Goal: Task Accomplishment & Management: Manage account settings

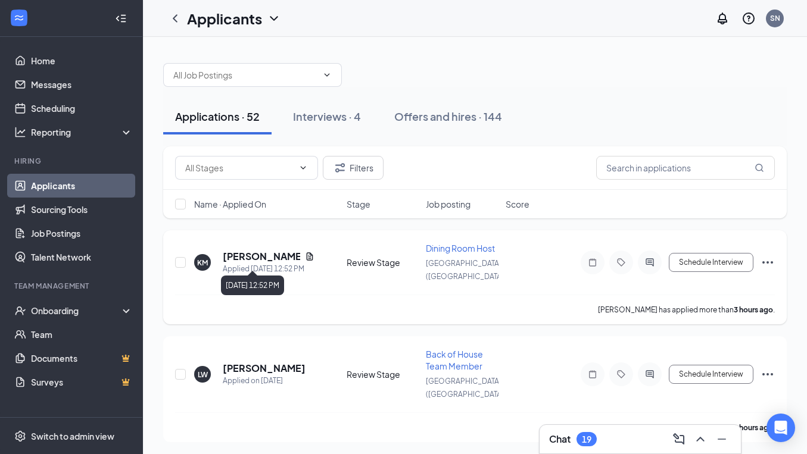
click at [239, 263] on div "Applied [DATE] 12:52 PM" at bounding box center [269, 269] width 92 height 12
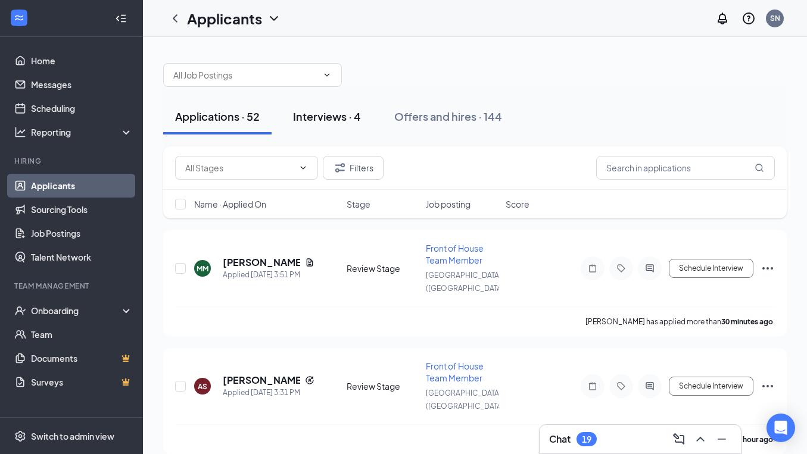
click at [346, 112] on div "Interviews · 4" at bounding box center [327, 116] width 68 height 15
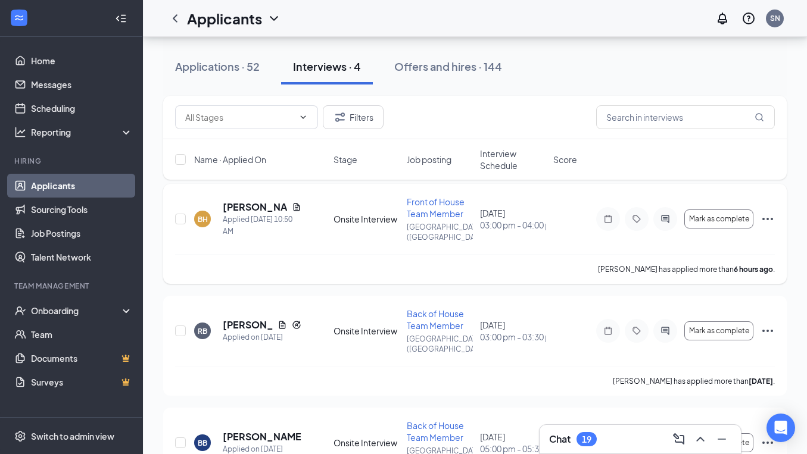
scroll to position [61, 0]
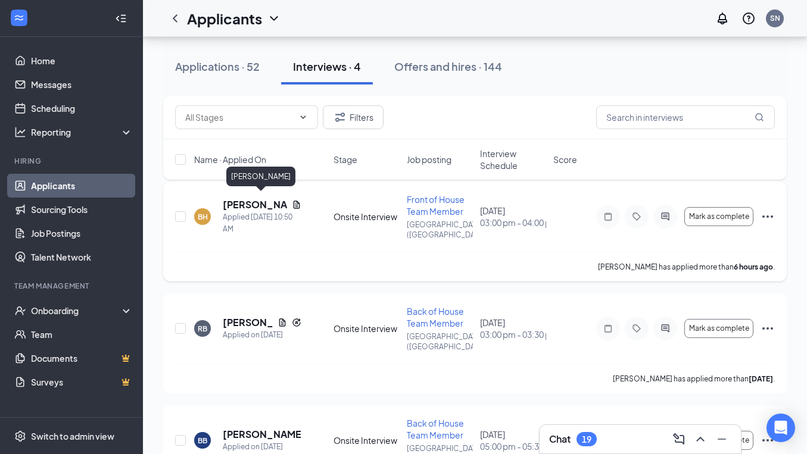
click at [237, 201] on h5 "[PERSON_NAME]" at bounding box center [255, 204] width 64 height 13
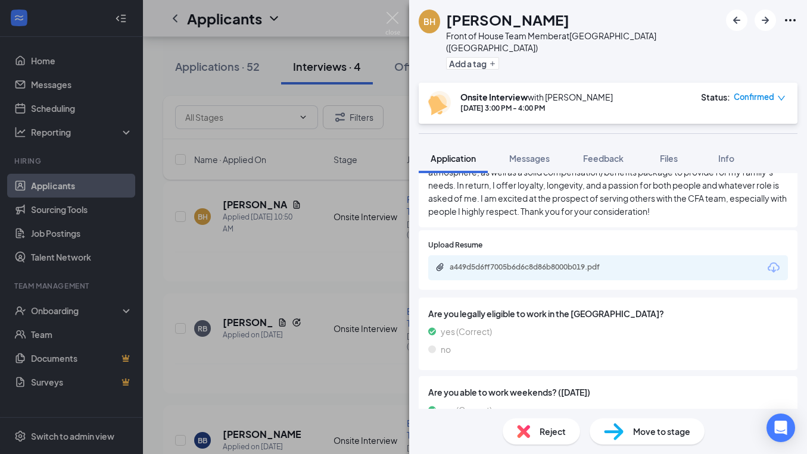
scroll to position [1221, 0]
click at [398, 12] on img at bounding box center [392, 23] width 15 height 23
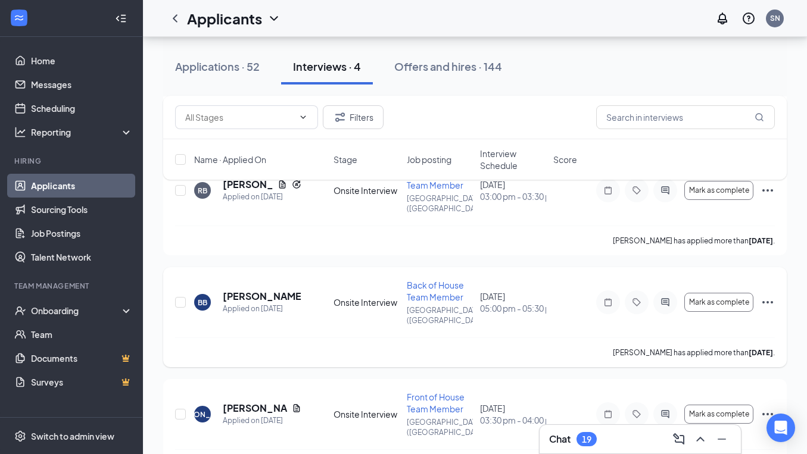
scroll to position [198, 0]
click at [227, 70] on div "Applications · 52" at bounding box center [217, 66] width 85 height 15
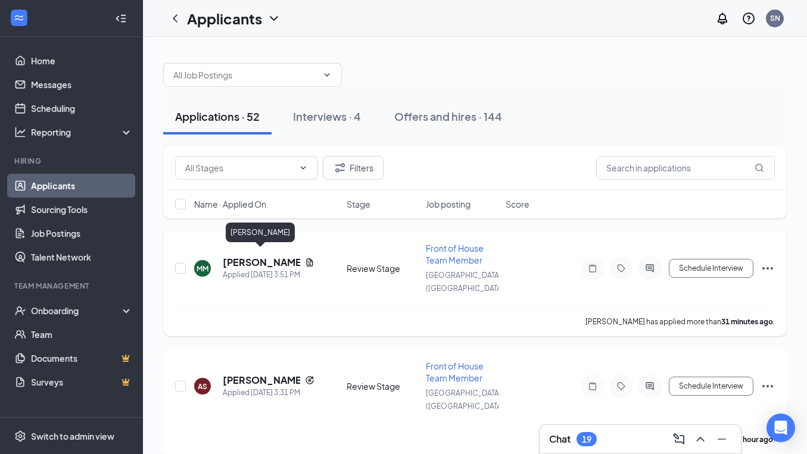
click at [243, 260] on h5 "[PERSON_NAME]" at bounding box center [261, 262] width 77 height 13
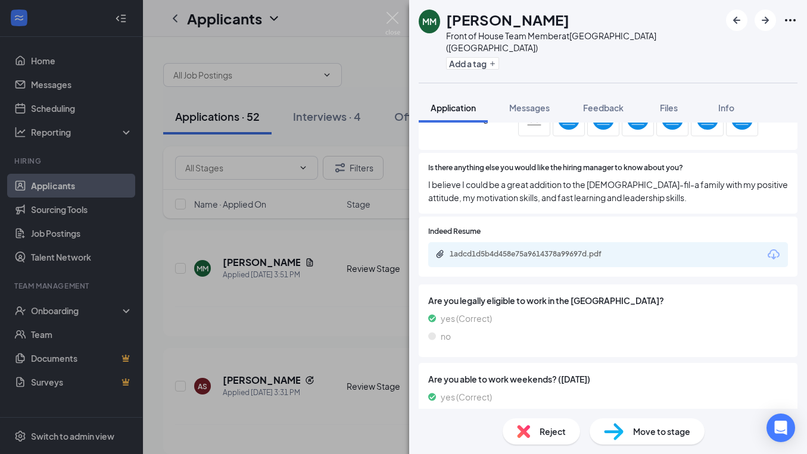
scroll to position [963, 0]
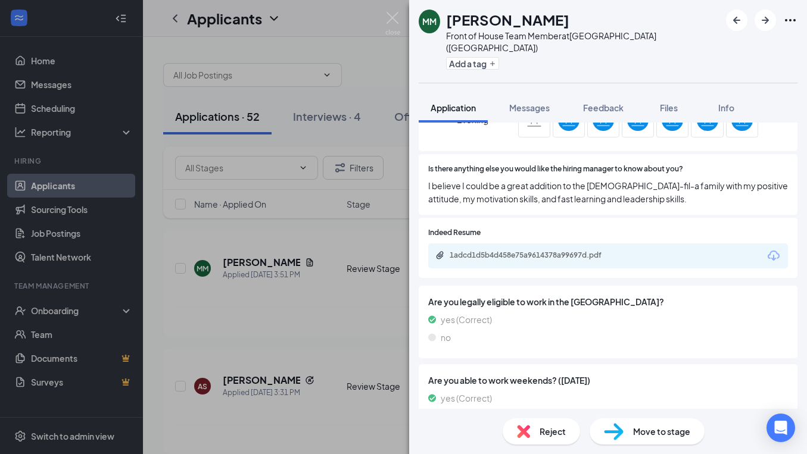
click at [563, 429] on span "Reject" at bounding box center [552, 431] width 26 height 13
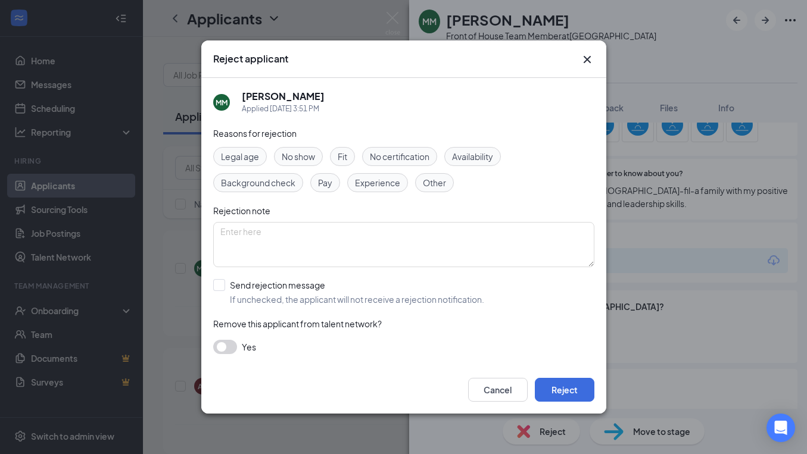
click at [465, 308] on div "Reasons for rejection Legal age No show Fit No certification Availability Backg…" at bounding box center [403, 246] width 381 height 239
click at [467, 300] on span "If unchecked, the applicant will not receive a rejection notification." at bounding box center [357, 299] width 254 height 12
click at [467, 300] on input "Send rejection message If unchecked, the applicant will not receive a rejection…" at bounding box center [348, 292] width 271 height 26
checkbox input "true"
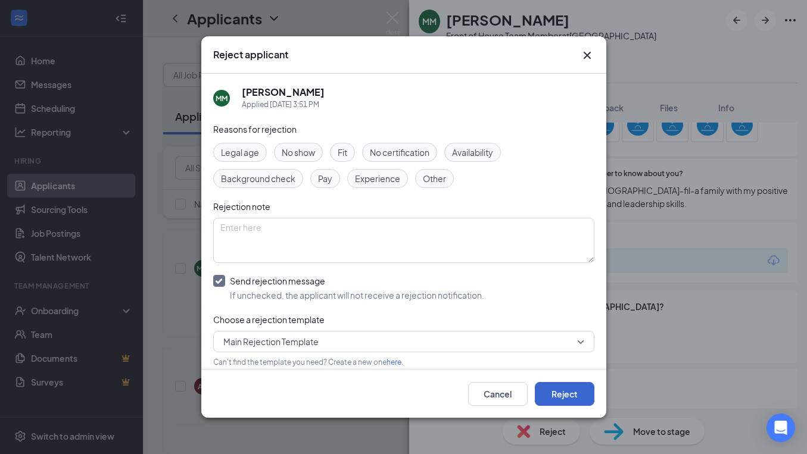
click at [570, 393] on button "Reject" at bounding box center [565, 394] width 60 height 24
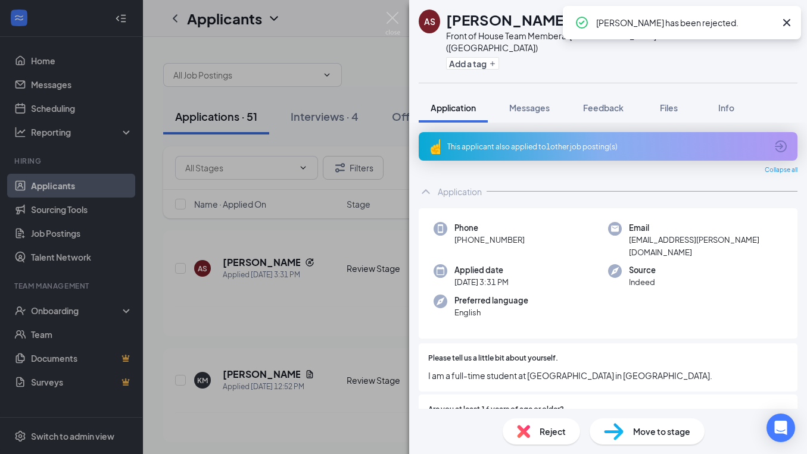
click at [78, 87] on div "AS [PERSON_NAME] Front of House Team Member at [GEOGRAPHIC_DATA] ([GEOGRAPHIC_D…" at bounding box center [403, 227] width 807 height 454
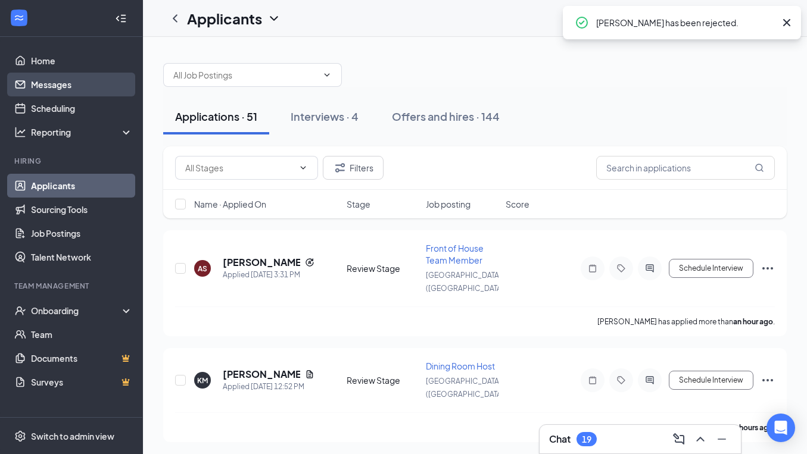
click at [73, 86] on link "Messages" at bounding box center [82, 85] width 102 height 24
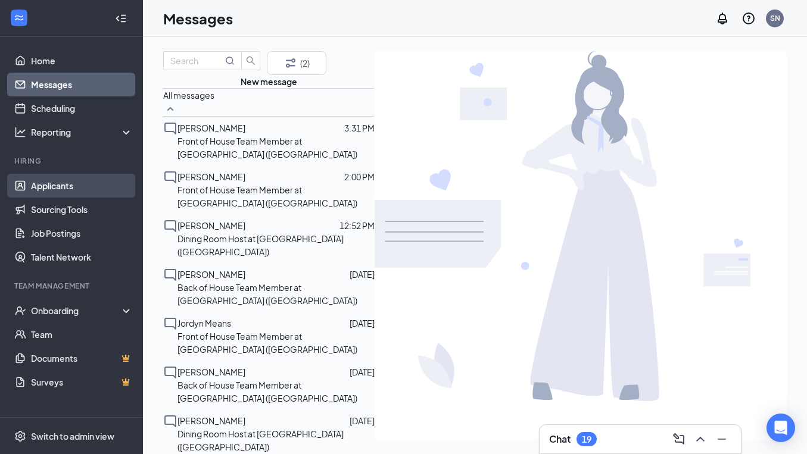
click at [65, 184] on link "Applicants" at bounding box center [82, 186] width 102 height 24
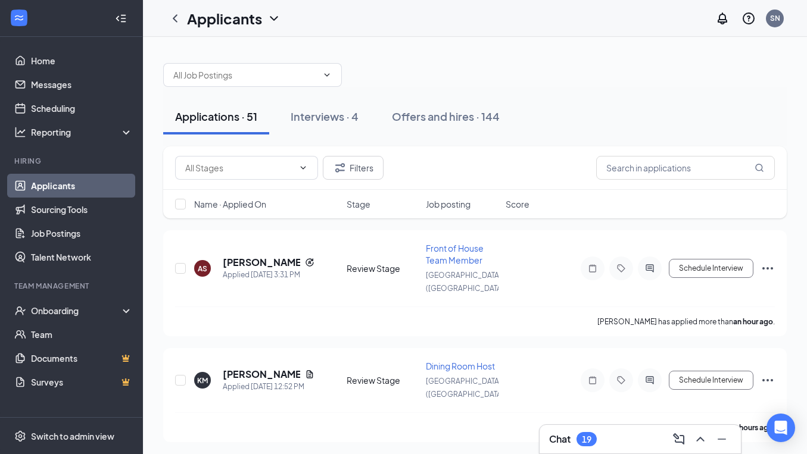
click at [263, 206] on span "Name · Applied On" at bounding box center [230, 204] width 72 height 12
click at [262, 205] on span "Name · Applied On" at bounding box center [230, 204] width 72 height 12
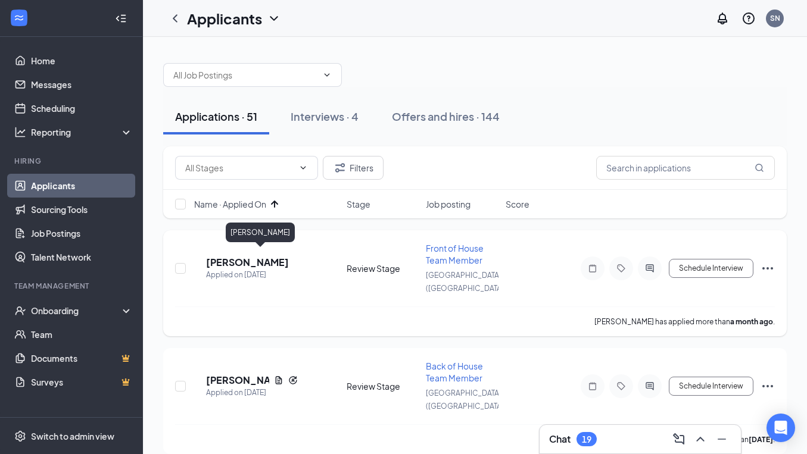
click at [260, 256] on h5 "[PERSON_NAME]" at bounding box center [247, 262] width 83 height 13
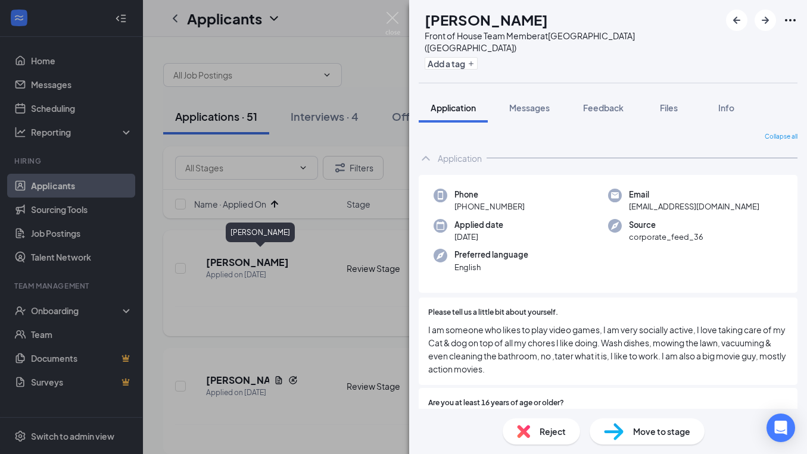
click at [260, 254] on div "CH [PERSON_NAME] Front of House Team Member at [GEOGRAPHIC_DATA] ([GEOGRAPHIC_D…" at bounding box center [403, 227] width 807 height 454
